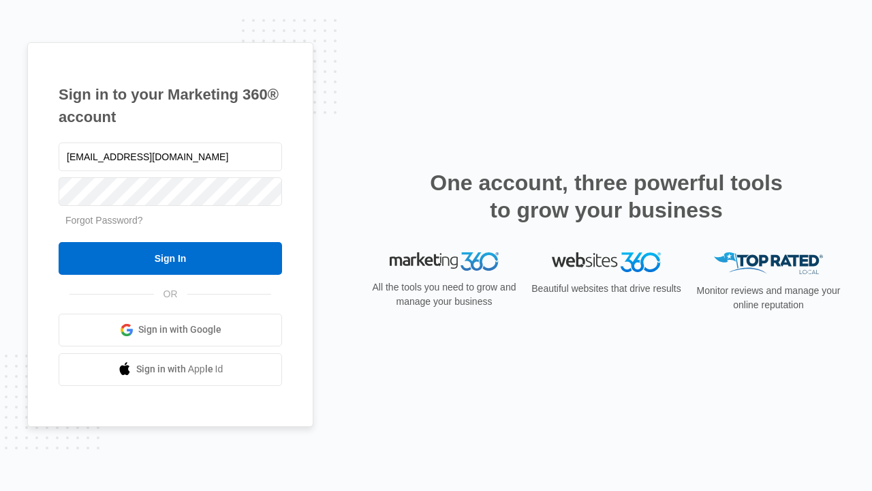
type input "[EMAIL_ADDRESS][DOMAIN_NAME]"
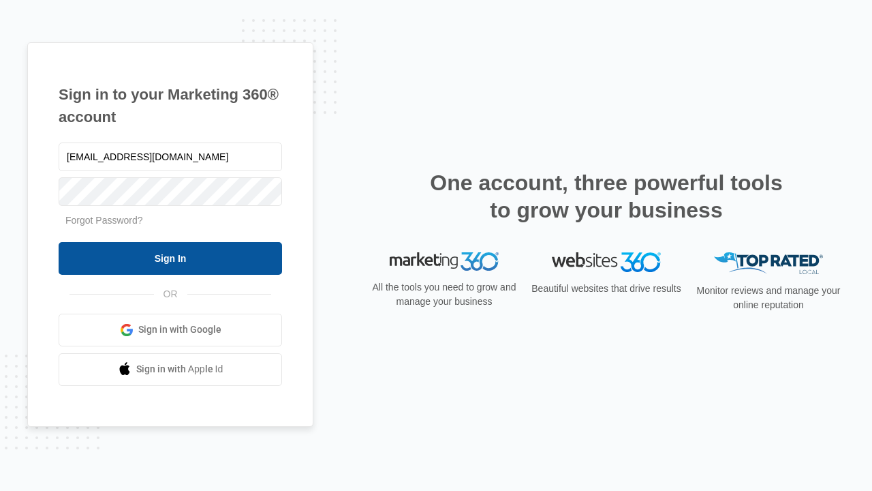
click at [170, 258] on input "Sign In" at bounding box center [170, 258] width 223 height 33
